Goal: Transaction & Acquisition: Purchase product/service

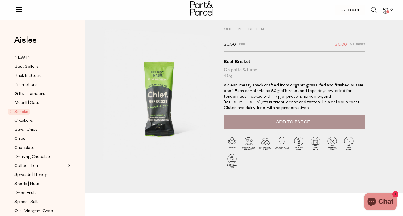
scroll to position [11, 0]
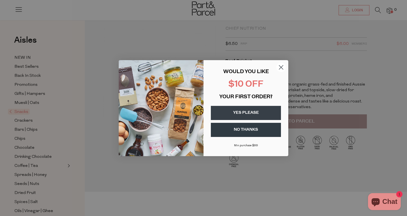
click at [281, 67] on icon "Close dialog" at bounding box center [282, 67] width 4 height 4
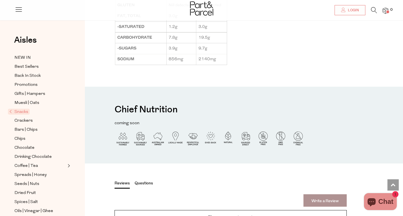
scroll to position [548, 0]
click at [69, 163] on span "Expand/Collapse Coffee | Tea" at bounding box center [68, 165] width 4 height 4
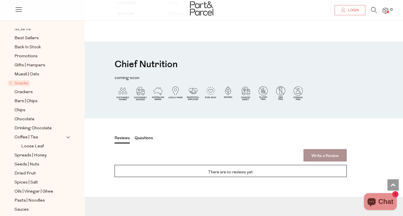
scroll to position [29, 0]
click at [23, 206] on span "Sauces" at bounding box center [21, 209] width 14 height 7
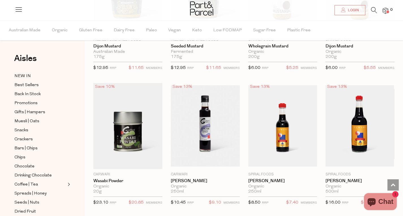
scroll to position [1459, 0]
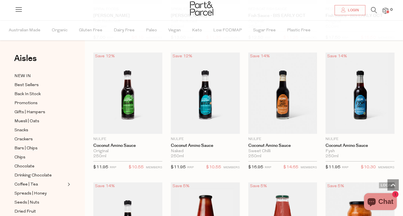
scroll to position [1737, 0]
